Goal: Check status: Check status

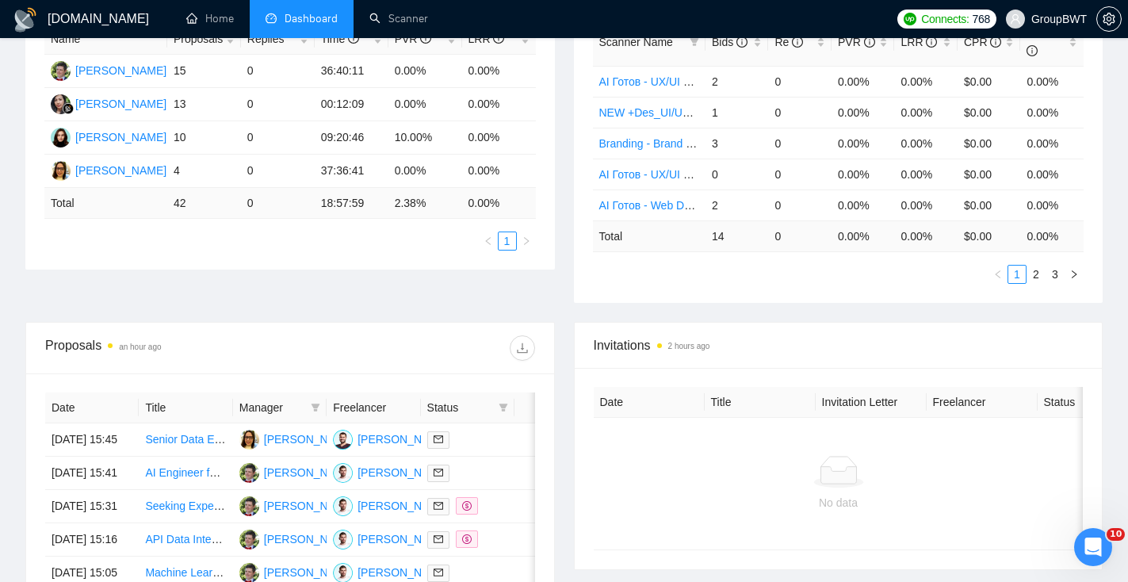
scroll to position [81, 0]
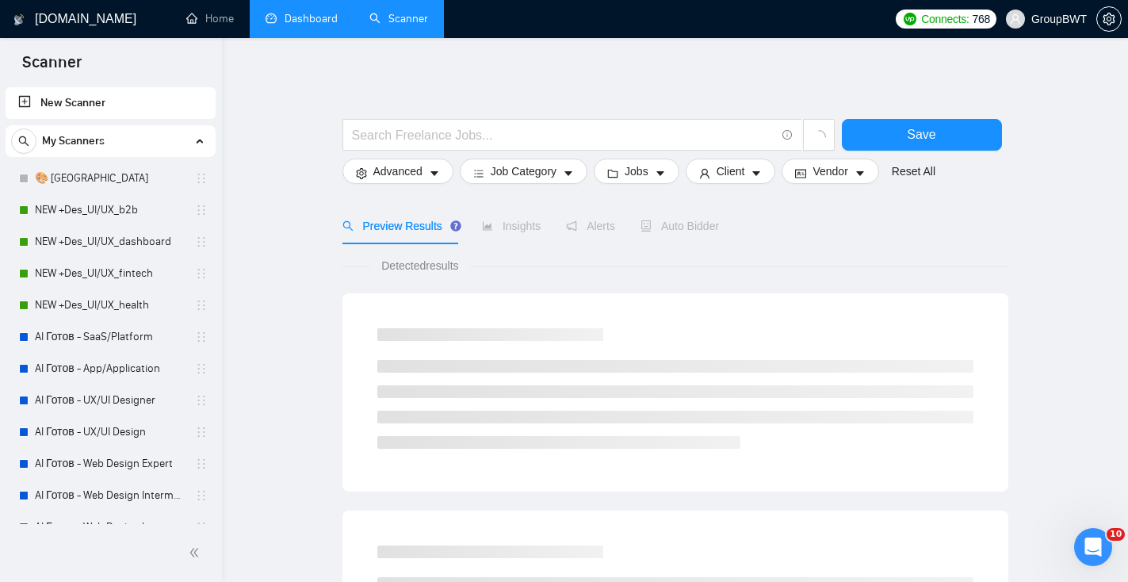
click at [290, 25] on link "Dashboard" at bounding box center [301, 18] width 72 height 13
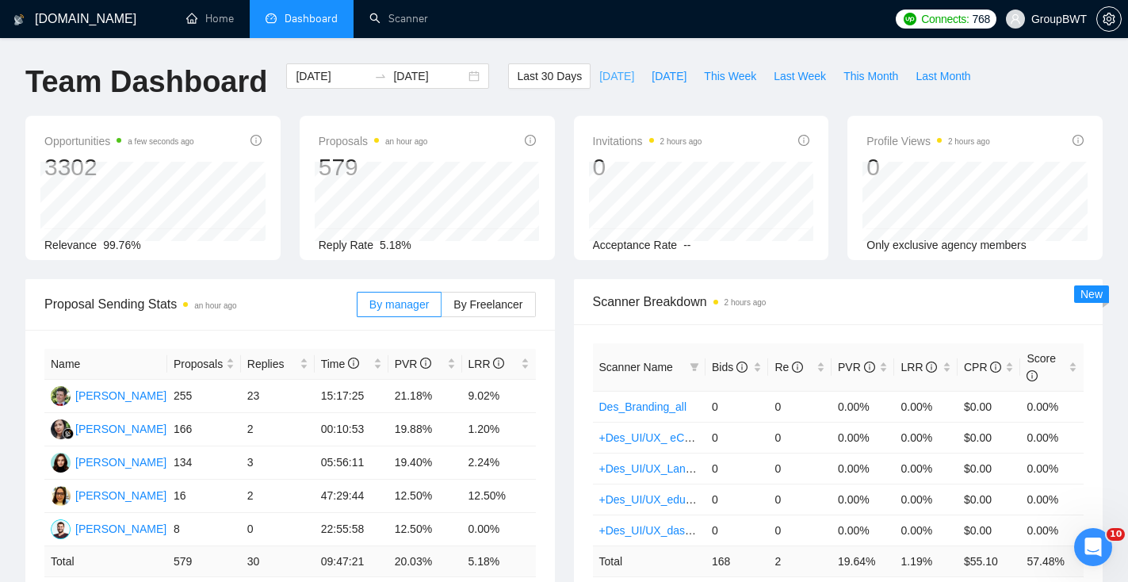
click at [608, 72] on span "[DATE]" at bounding box center [616, 75] width 35 height 17
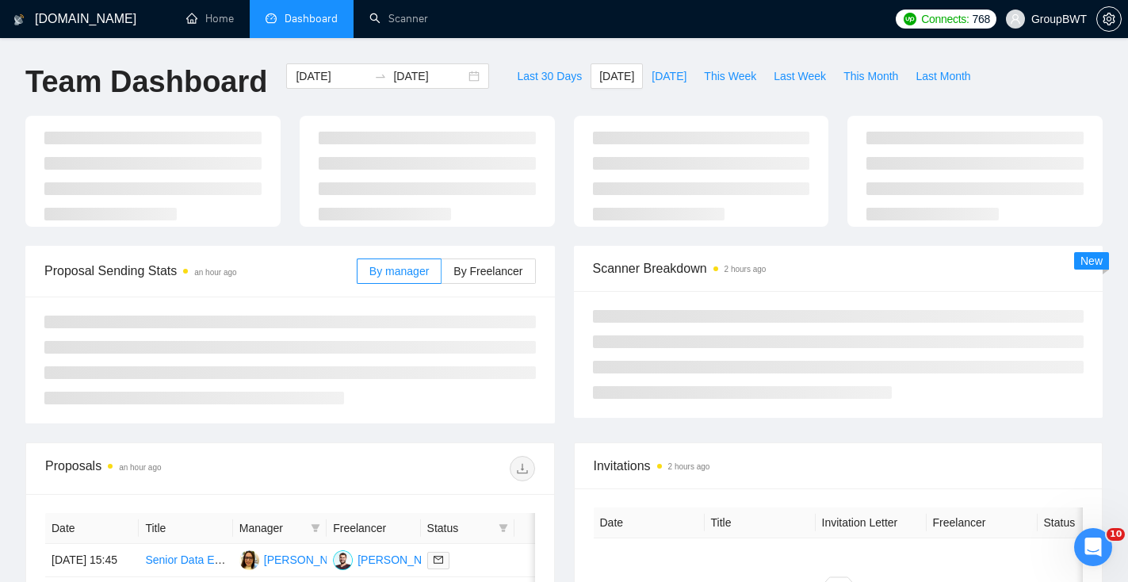
type input "[DATE]"
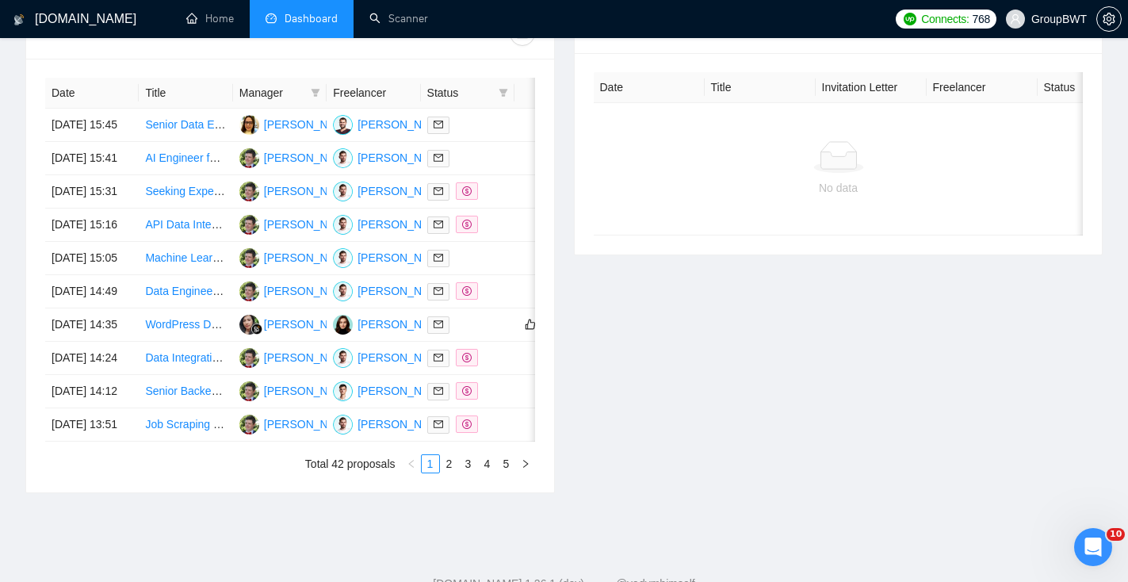
scroll to position [445, 0]
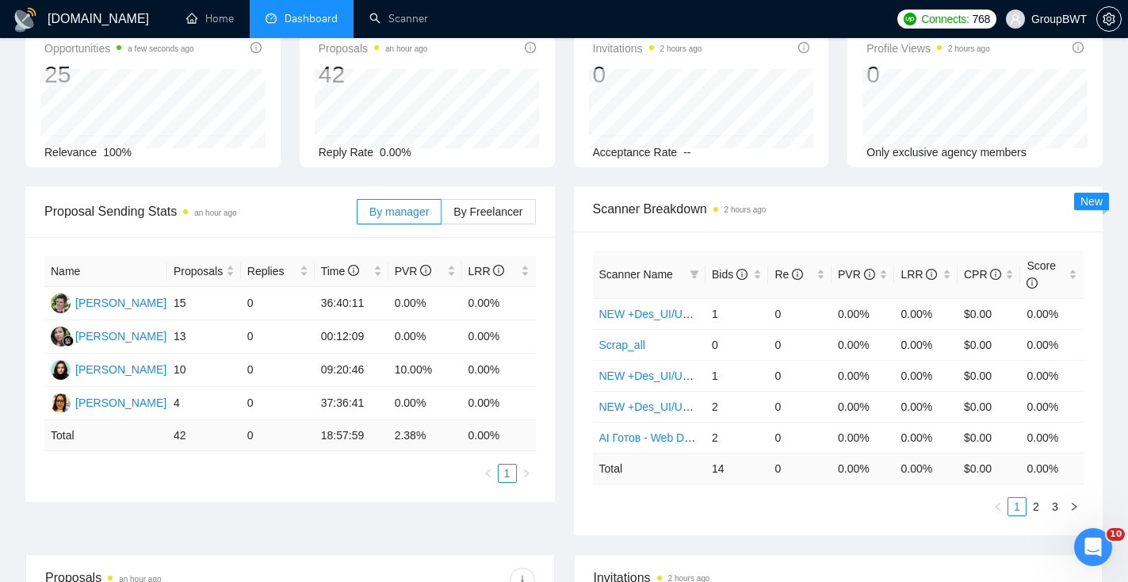
scroll to position [95, 0]
